Goal: Navigation & Orientation: Find specific page/section

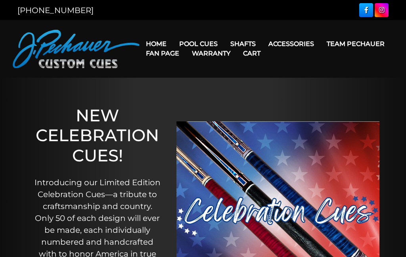
click at [326, 83] on link "Gloves" at bounding box center [306, 77] width 86 height 11
click at [338, 83] on link "Gloves" at bounding box center [306, 77] width 86 height 11
click at [343, 83] on link "Gloves" at bounding box center [306, 77] width 86 height 11
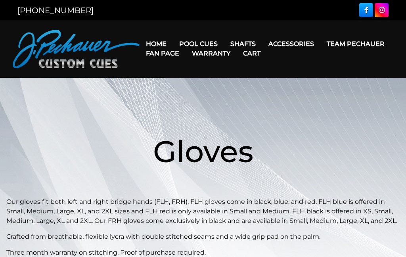
click at [237, 44] on link "Warranty" at bounding box center [211, 53] width 51 height 20
click at [237, 50] on link "Warranty" at bounding box center [211, 53] width 51 height 20
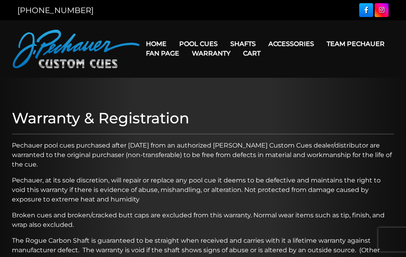
click at [237, 44] on link "Warranty" at bounding box center [211, 53] width 51 height 20
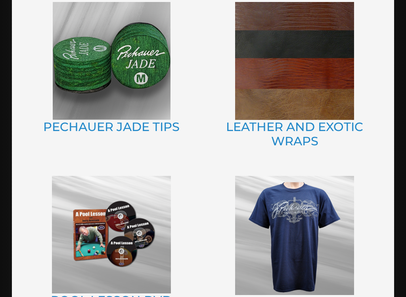
scroll to position [581, 0]
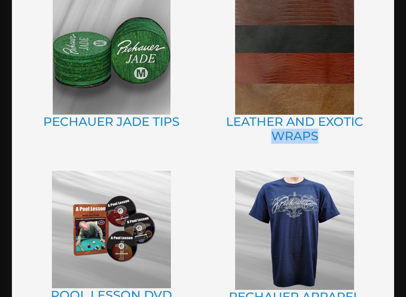
click at [383, 69] on div "LEATHER AND EXOTIC WRAPS" at bounding box center [294, 72] width 183 height 158
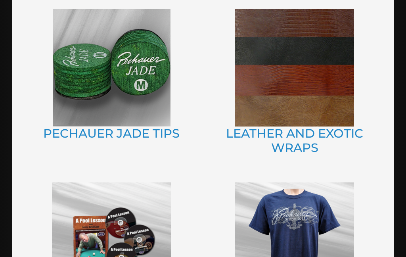
scroll to position [568, 0]
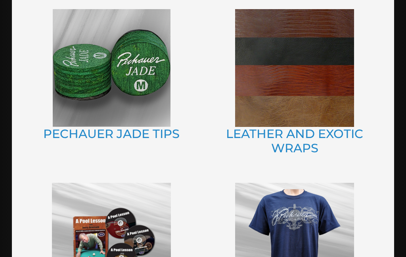
click at [328, 64] on img at bounding box center [294, 68] width 119 height 118
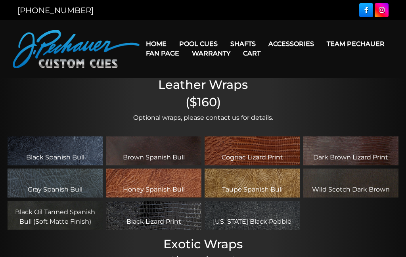
click at [308, 42] on link "Accessories" at bounding box center [291, 44] width 58 height 20
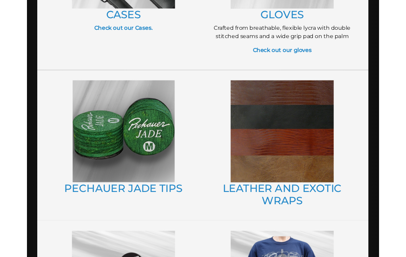
scroll to position [484, 0]
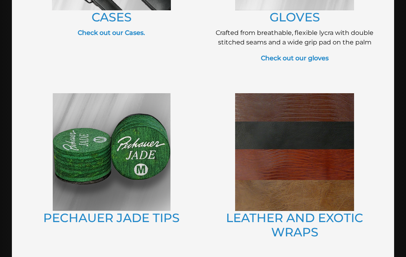
click at [89, 100] on img at bounding box center [112, 152] width 118 height 118
